Goal: Transaction & Acquisition: Purchase product/service

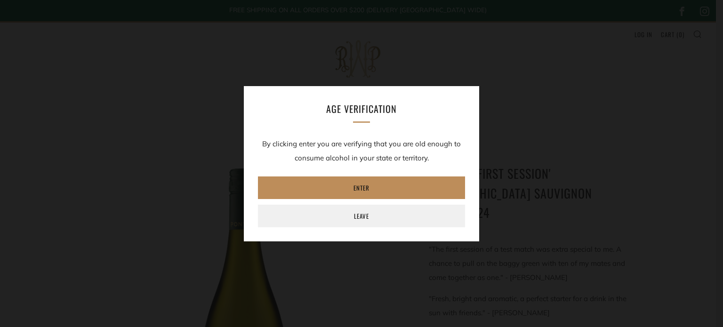
click at [395, 184] on link "Enter" at bounding box center [361, 188] width 207 height 23
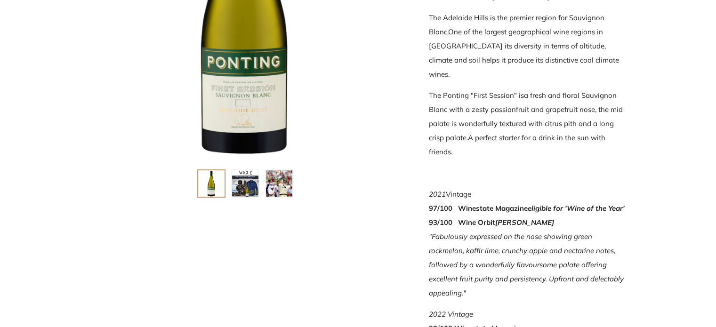
scroll to position [330, 0]
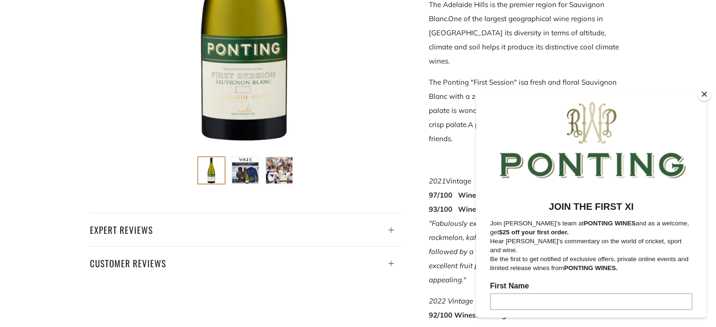
drag, startPoint x: 706, startPoint y: 93, endPoint x: 12, endPoint y: 16, distance: 697.9
click at [706, 93] on button "Close" at bounding box center [704, 94] width 14 height 14
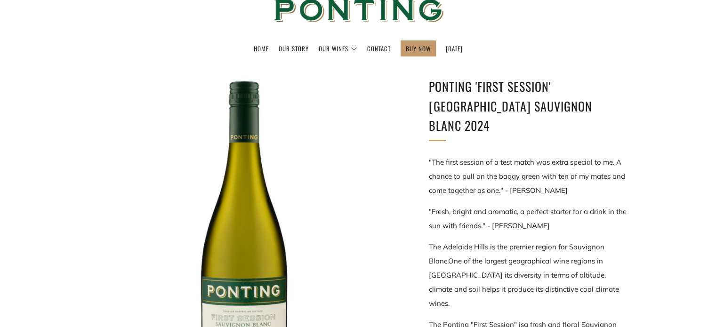
scroll to position [0, 0]
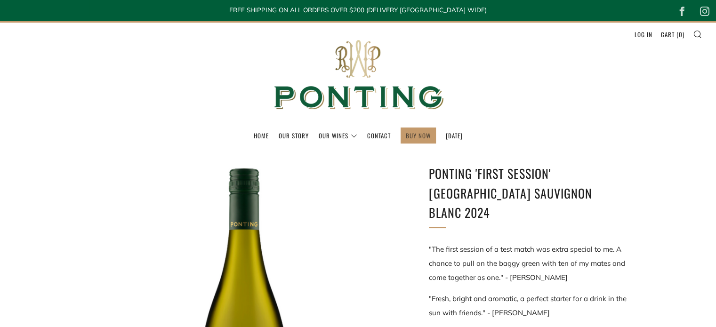
click at [406, 137] on link "BUY NOW" at bounding box center [418, 135] width 25 height 15
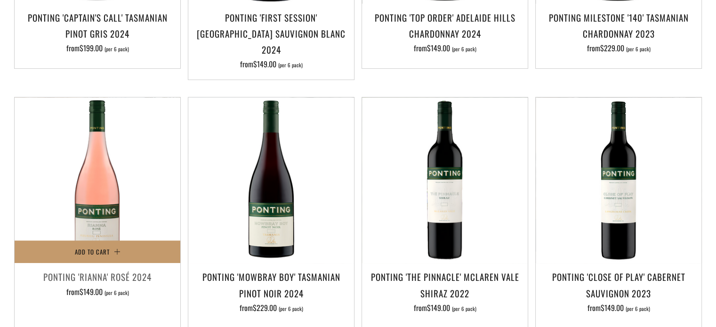
scroll to position [424, 0]
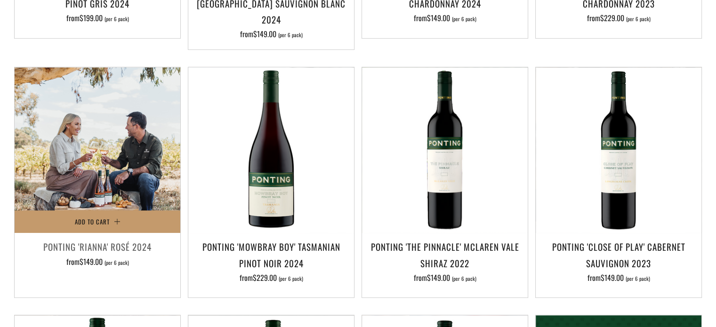
click at [107, 172] on img at bounding box center [98, 150] width 166 height 166
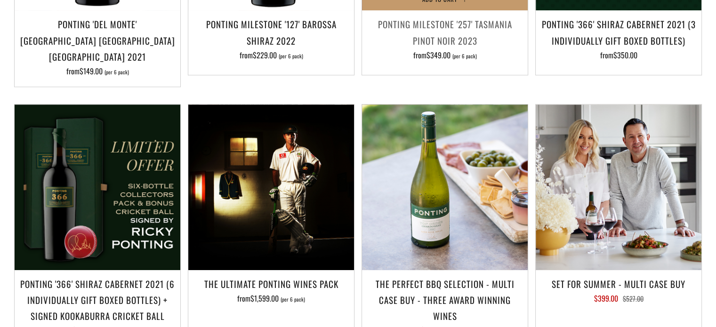
scroll to position [659, 0]
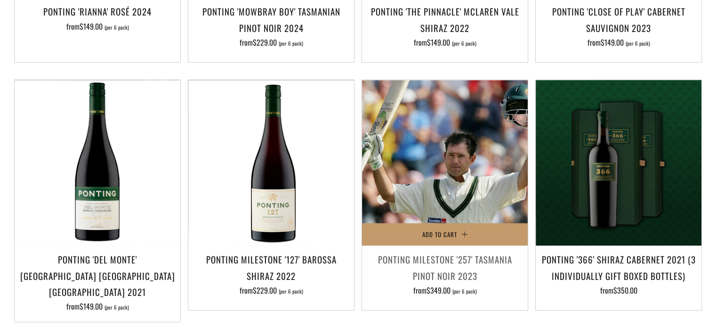
click at [490, 108] on img at bounding box center [445, 163] width 166 height 166
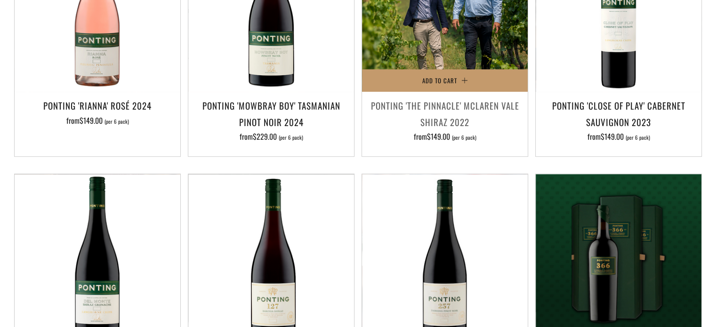
click at [427, 42] on img at bounding box center [445, 9] width 166 height 166
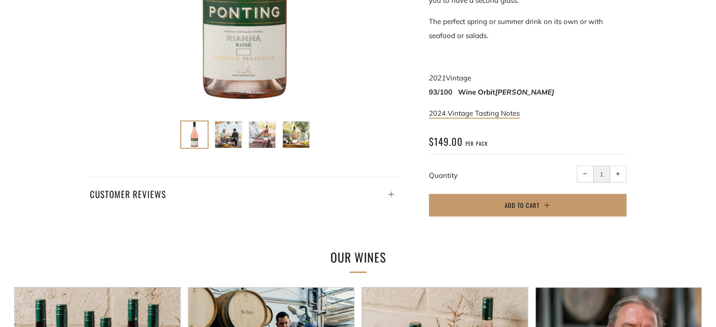
scroll to position [377, 0]
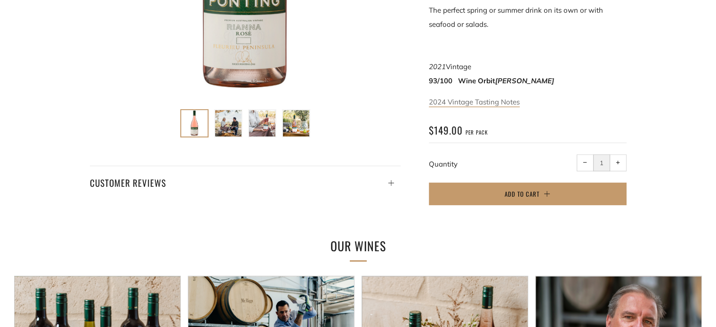
click at [503, 103] on link "2024 Vintage Tasting Notes" at bounding box center [474, 102] width 91 height 10
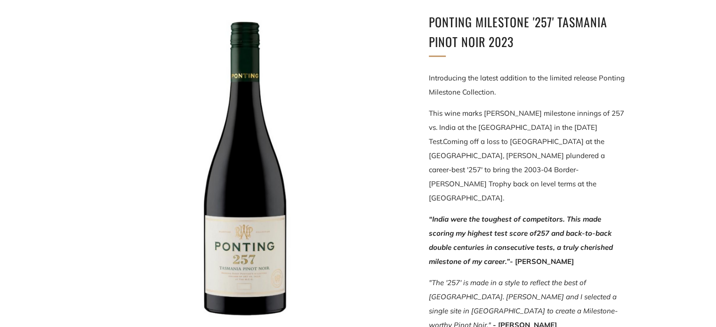
scroll to position [94, 0]
